Goal: Navigation & Orientation: Find specific page/section

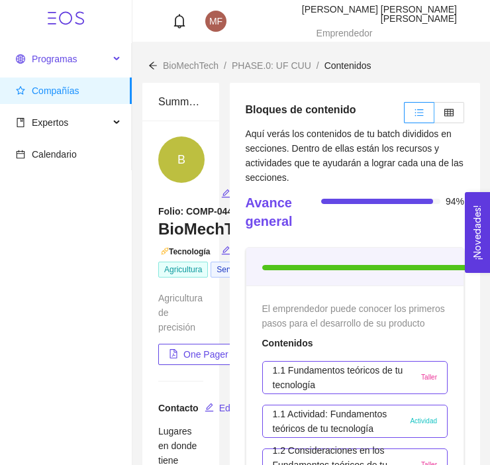
click at [103, 57] on span "Programas" at bounding box center [62, 59] width 93 height 26
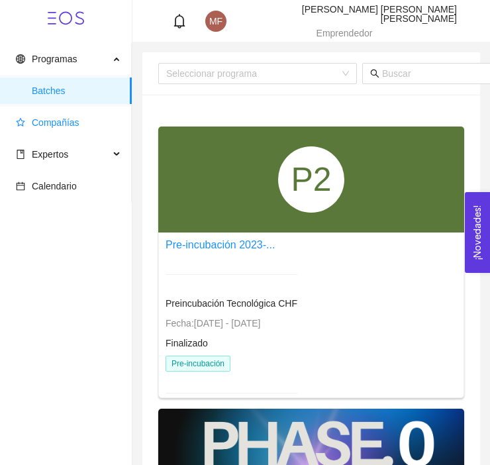
click at [66, 121] on span "Compañías" at bounding box center [56, 122] width 48 height 11
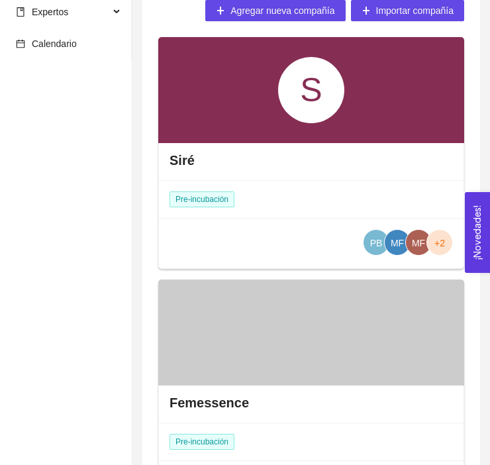
scroll to position [230, 0]
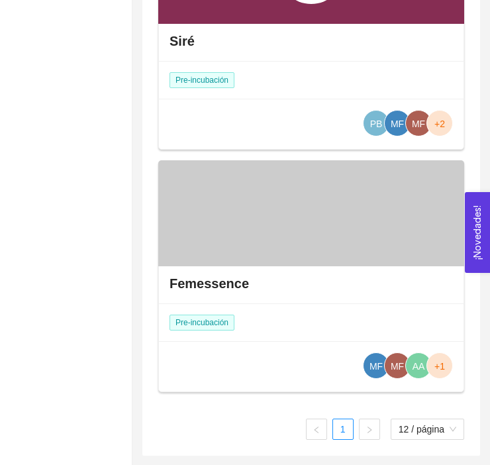
click at [314, 241] on div at bounding box center [311, 213] width 306 height 106
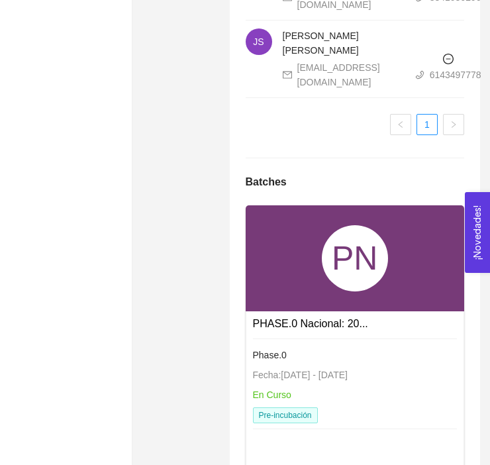
scroll to position [1867, 0]
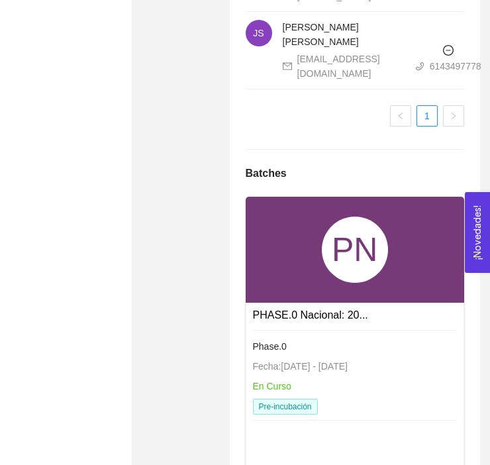
click at [259, 361] on span "Fecha: [DATE] - [DATE]" at bounding box center [300, 366] width 95 height 11
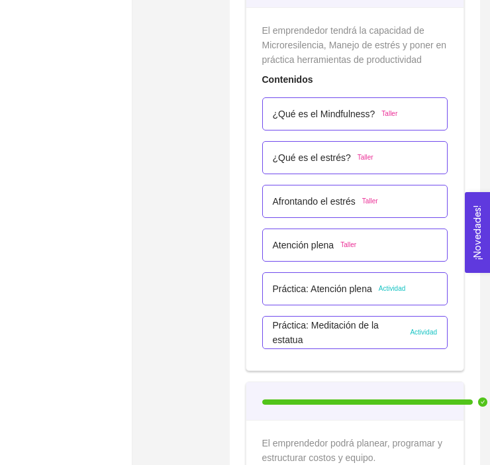
scroll to position [4215, 0]
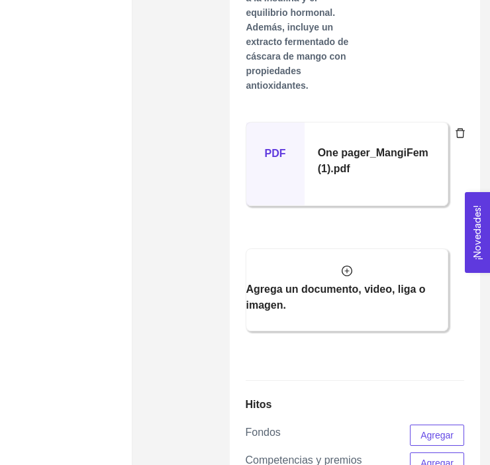
scroll to position [1071, 0]
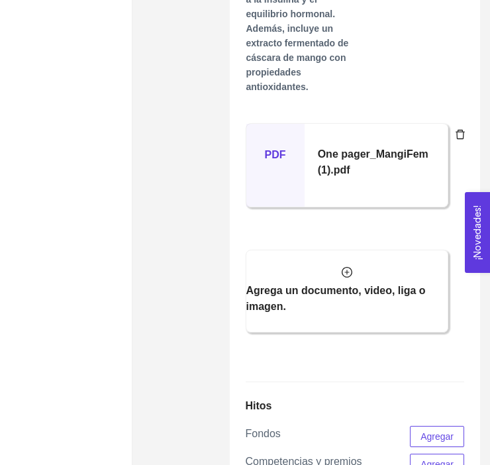
click at [361, 178] on h5 "One pager_MangiFem (1).pdf" at bounding box center [376, 162] width 116 height 32
